Goal: Task Accomplishment & Management: Manage account settings

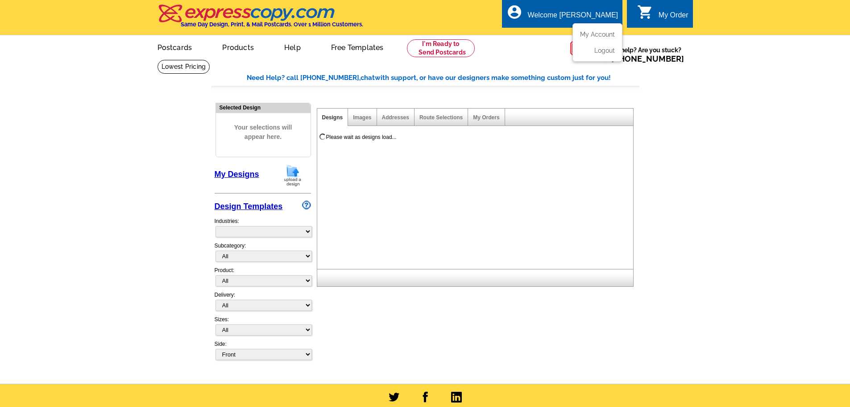
select select "785"
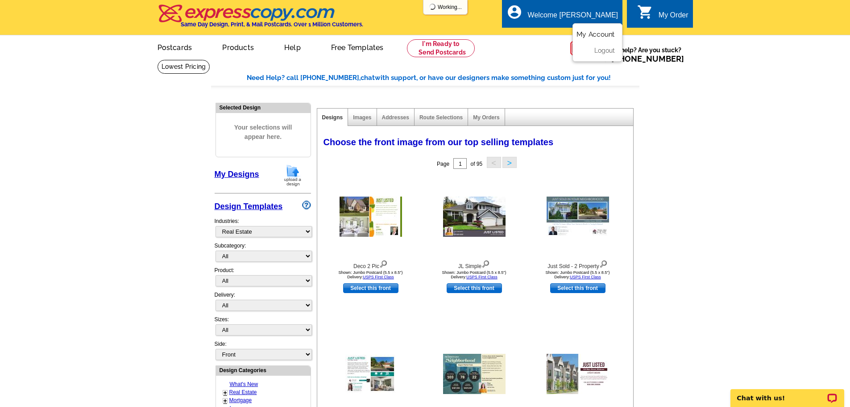
click at [602, 37] on link "My Account" at bounding box center [596, 34] width 38 height 8
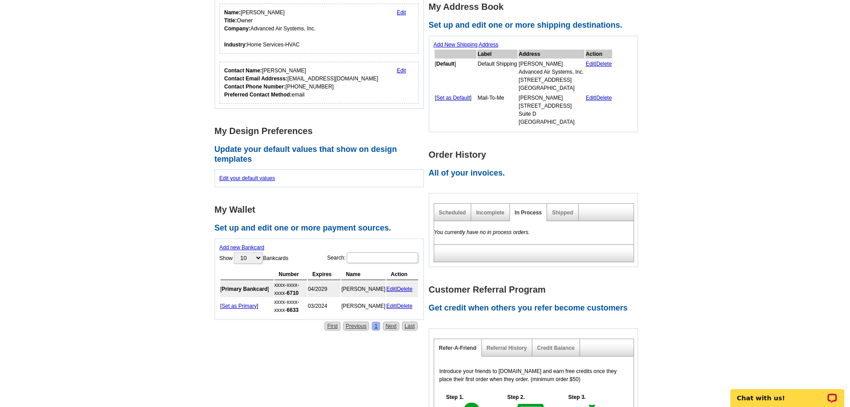
scroll to position [179, 0]
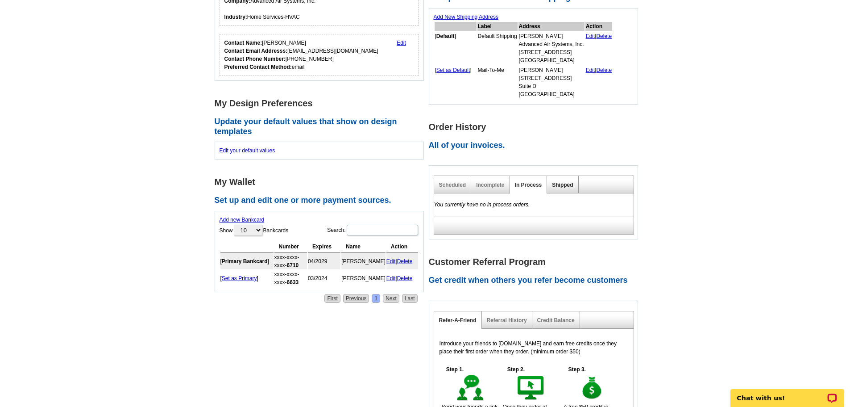
click at [564, 187] on link "Shipped" at bounding box center [562, 185] width 21 height 6
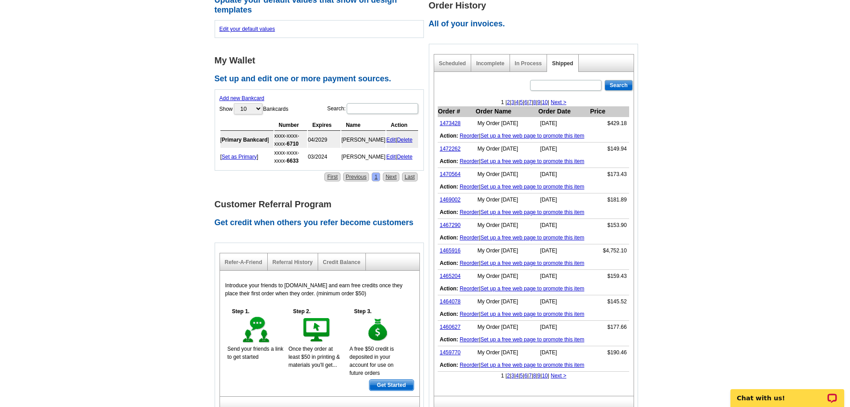
scroll to position [268, 0]
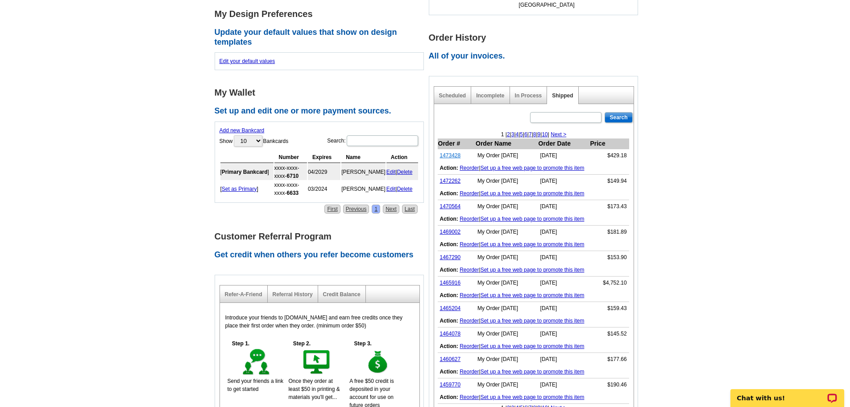
click at [450, 156] on link "1473428" at bounding box center [450, 155] width 21 height 6
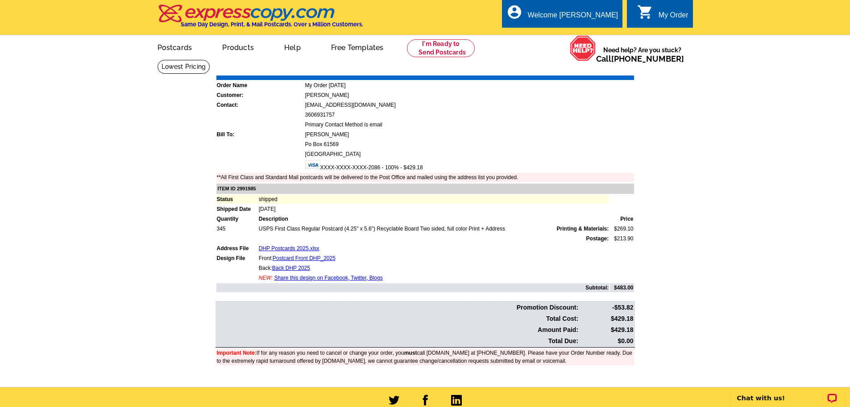
click at [553, 68] on link "Download Invoice" at bounding box center [554, 69] width 63 height 8
click at [558, 308] on td "Promotion Discount:" at bounding box center [398, 307] width 363 height 10
click at [542, 70] on link "Download Invoice" at bounding box center [554, 69] width 63 height 8
click at [601, 33] on link "My Account" at bounding box center [596, 34] width 38 height 8
